Goal: Task Accomplishment & Management: Manage account settings

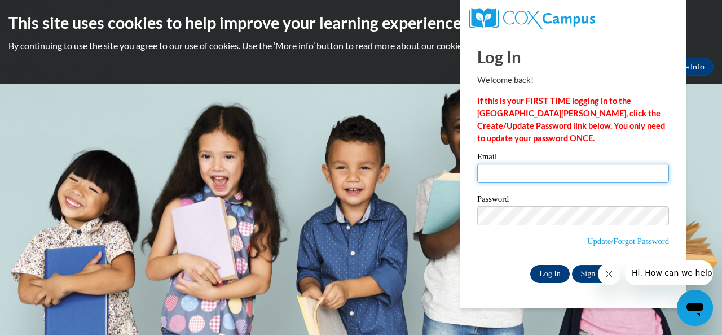
type input "[EMAIL_ADDRESS][PERSON_NAME][DOMAIN_NAME]"
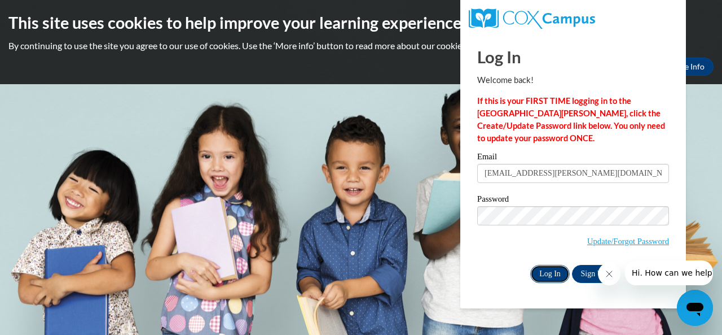
click at [550, 272] on input "Log In" at bounding box center [550, 274] width 40 height 18
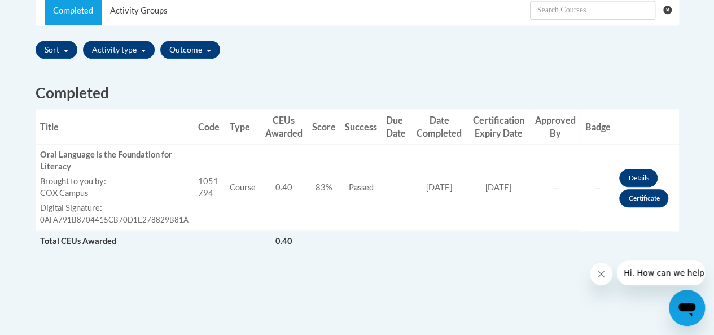
scroll to position [395, 0]
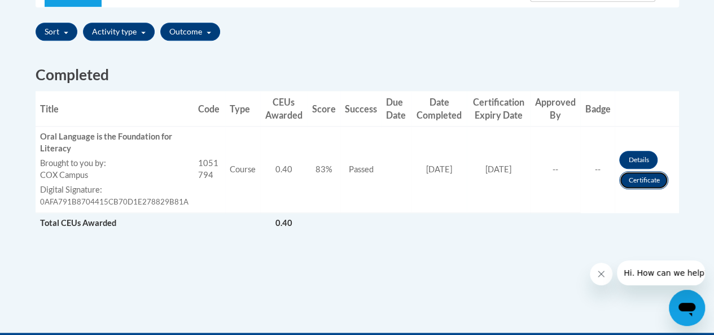
click at [639, 175] on link "Certificate" at bounding box center [643, 180] width 49 height 18
